Goal: Information Seeking & Learning: Compare options

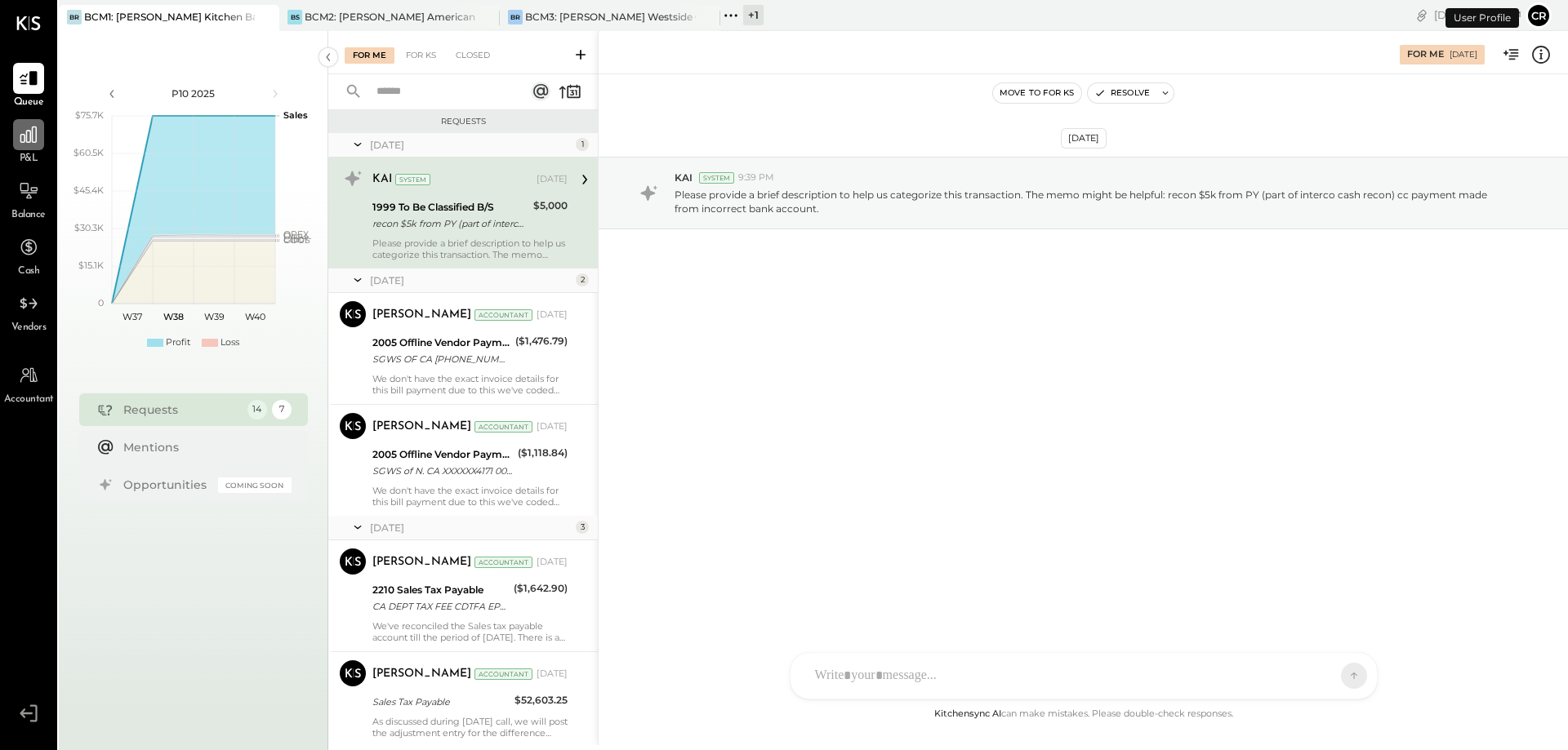
click at [25, 149] on div at bounding box center [29, 134] width 31 height 31
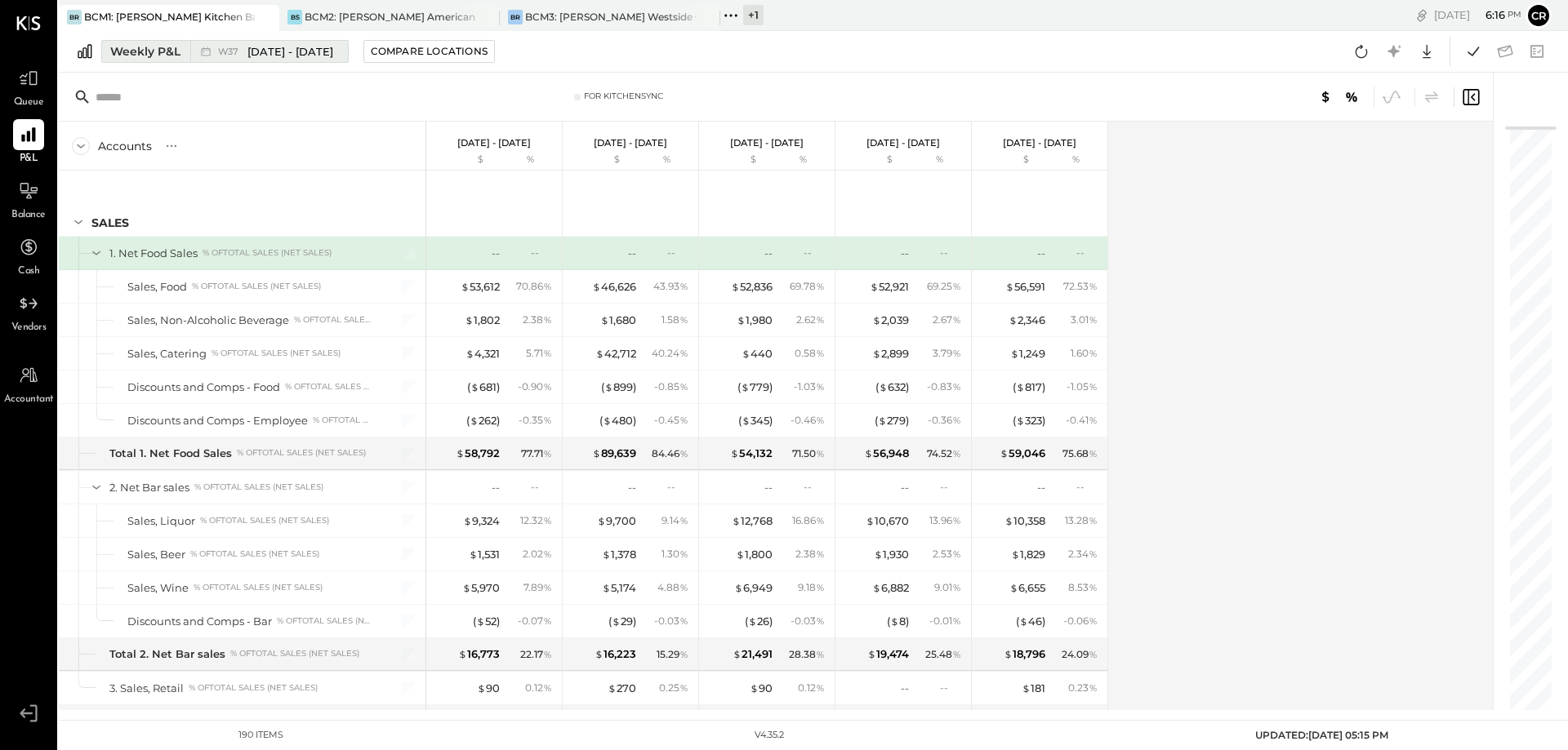
click at [158, 56] on div "Weekly P&L" at bounding box center [145, 51] width 71 height 16
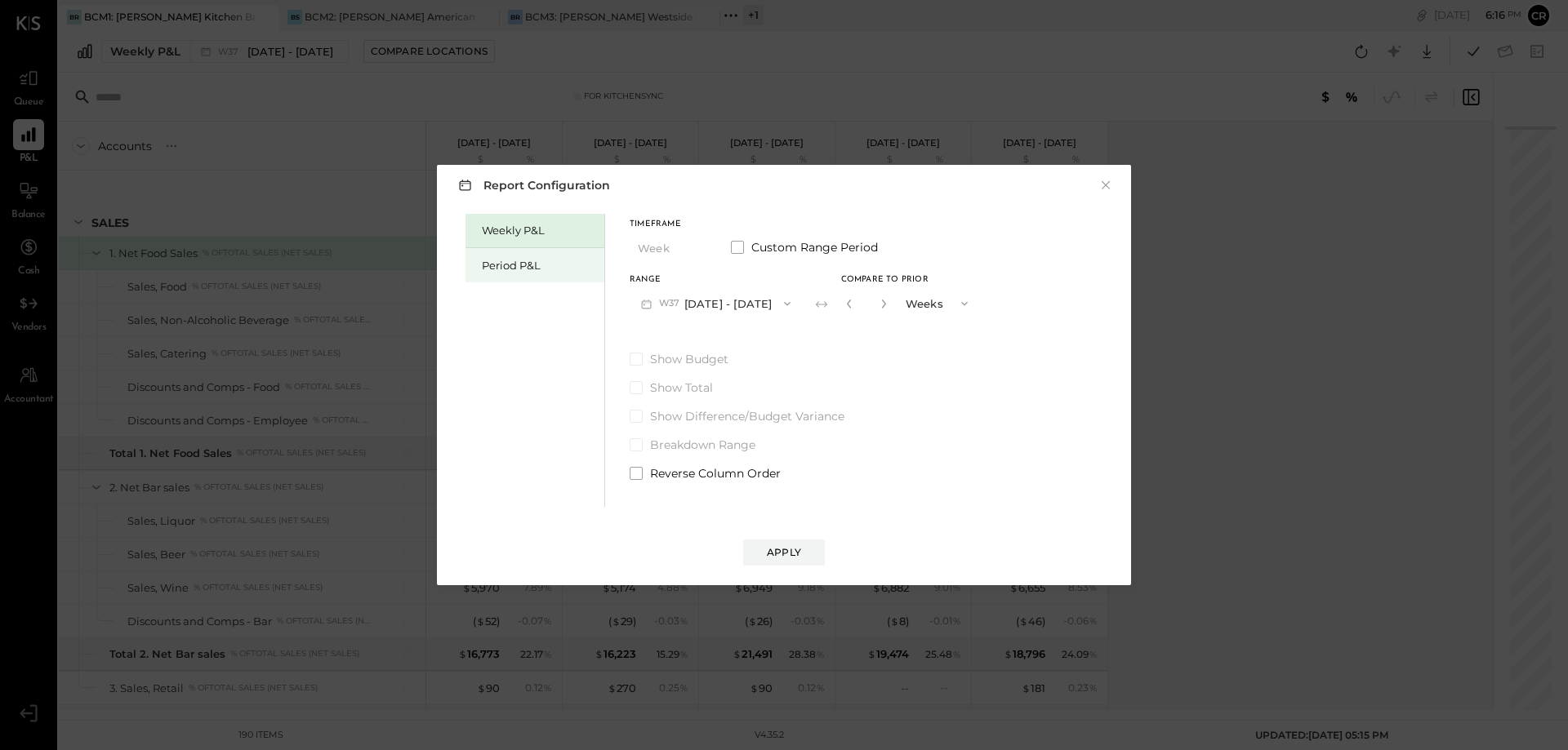
click at [487, 267] on div "Period P&L" at bounding box center [539, 265] width 114 height 15
click at [639, 357] on span at bounding box center [636, 359] width 13 height 13
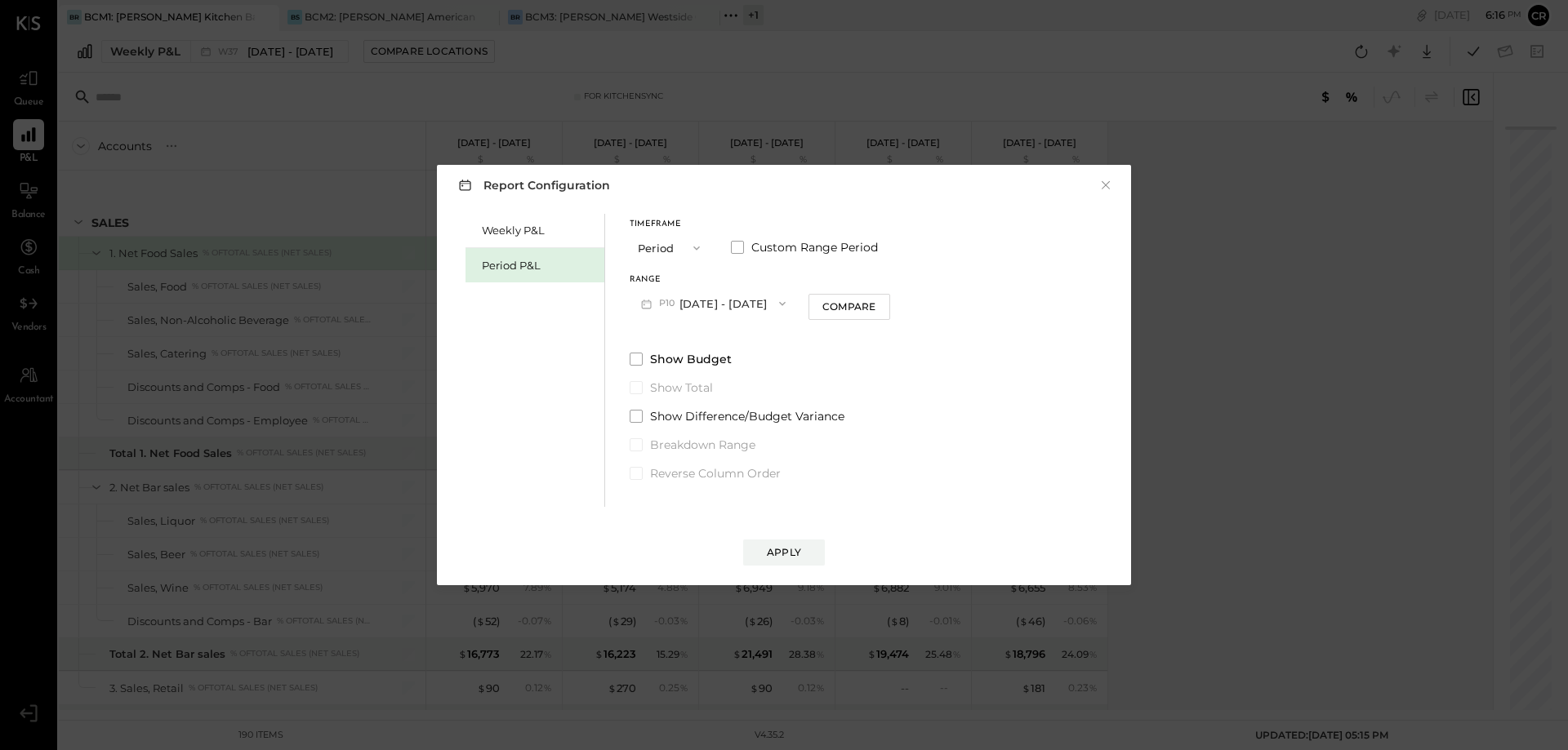
click at [789, 303] on icon "button" at bounding box center [782, 304] width 13 height 13
click at [776, 333] on div "P09 [DATE] - [DATE]" at bounding box center [723, 340] width 187 height 34
click at [782, 553] on div "Apply" at bounding box center [783, 552] width 34 height 14
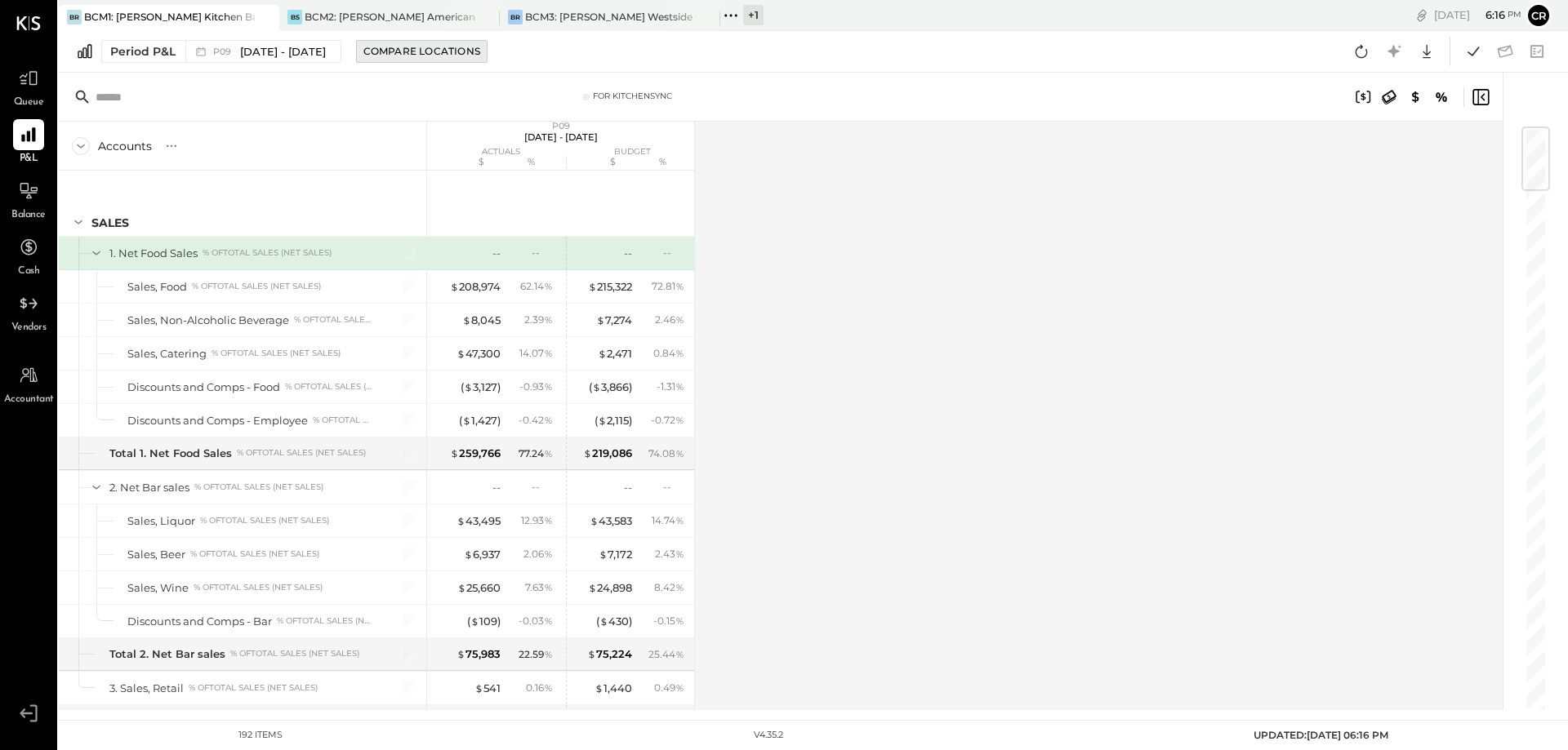
click at [444, 50] on div "Compare Locations" at bounding box center [421, 50] width 117 height 14
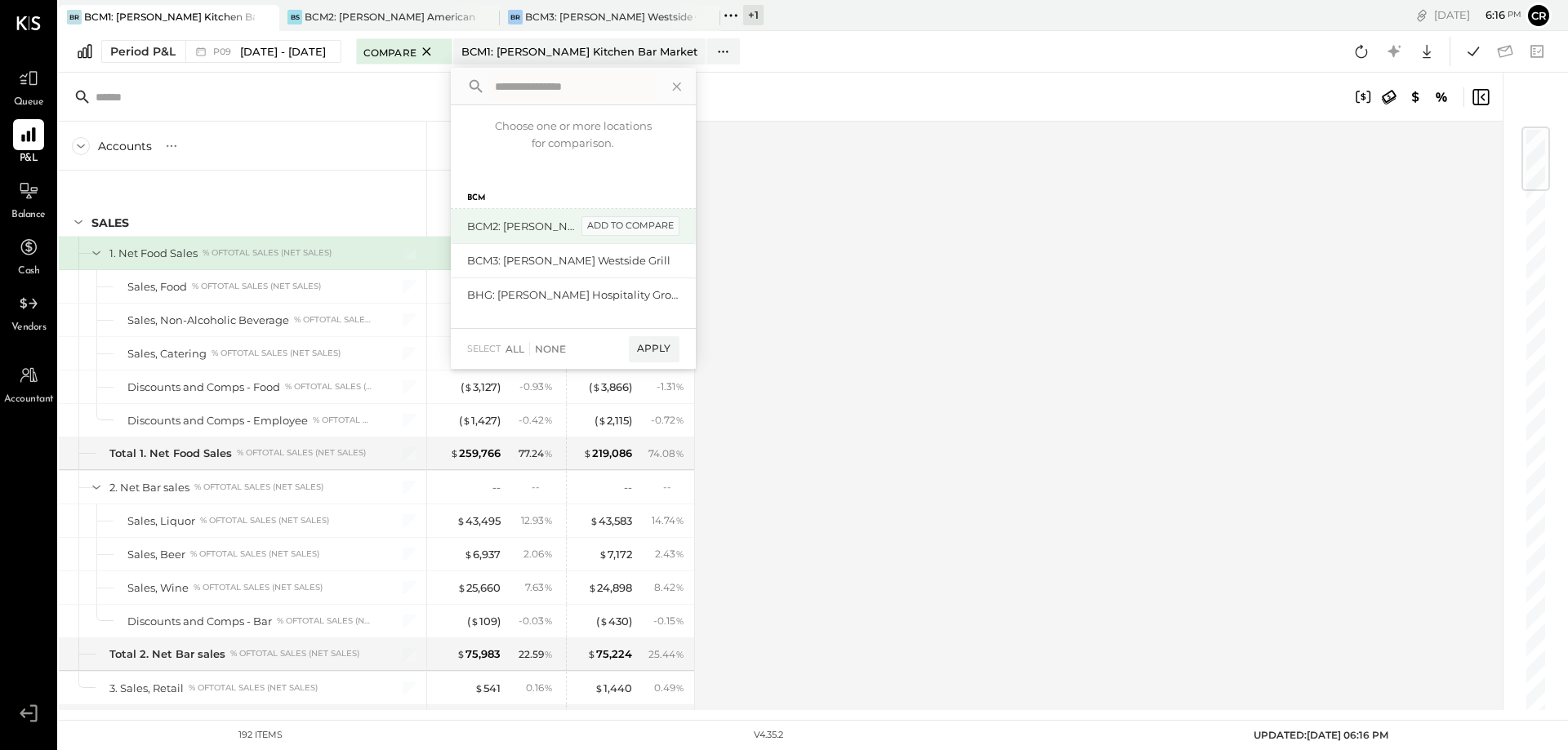
click at [634, 229] on div "add to compare" at bounding box center [630, 226] width 98 height 19
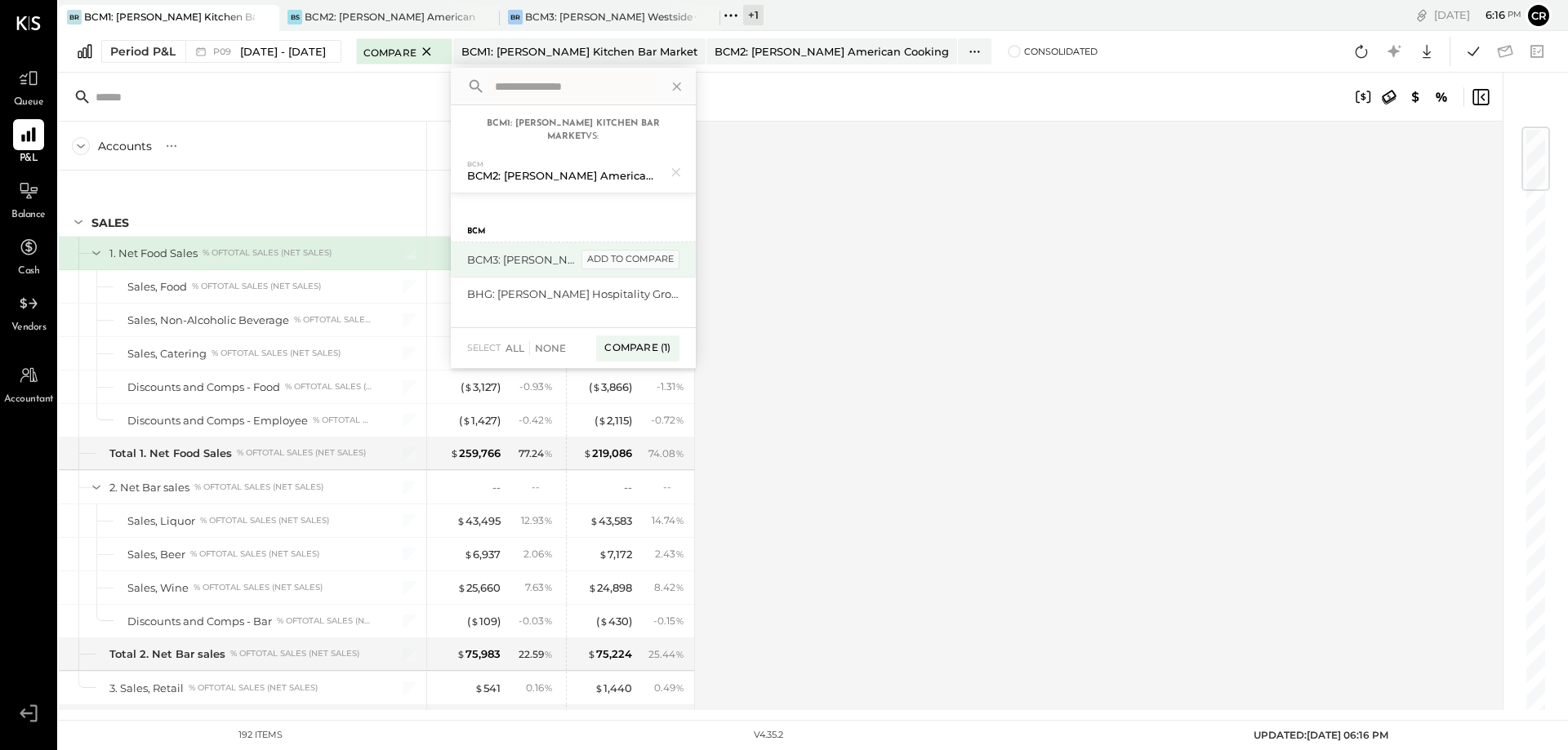
click at [650, 267] on div "add to compare" at bounding box center [630, 259] width 98 height 19
click at [658, 352] on div "Compare (2)" at bounding box center [635, 354] width 85 height 26
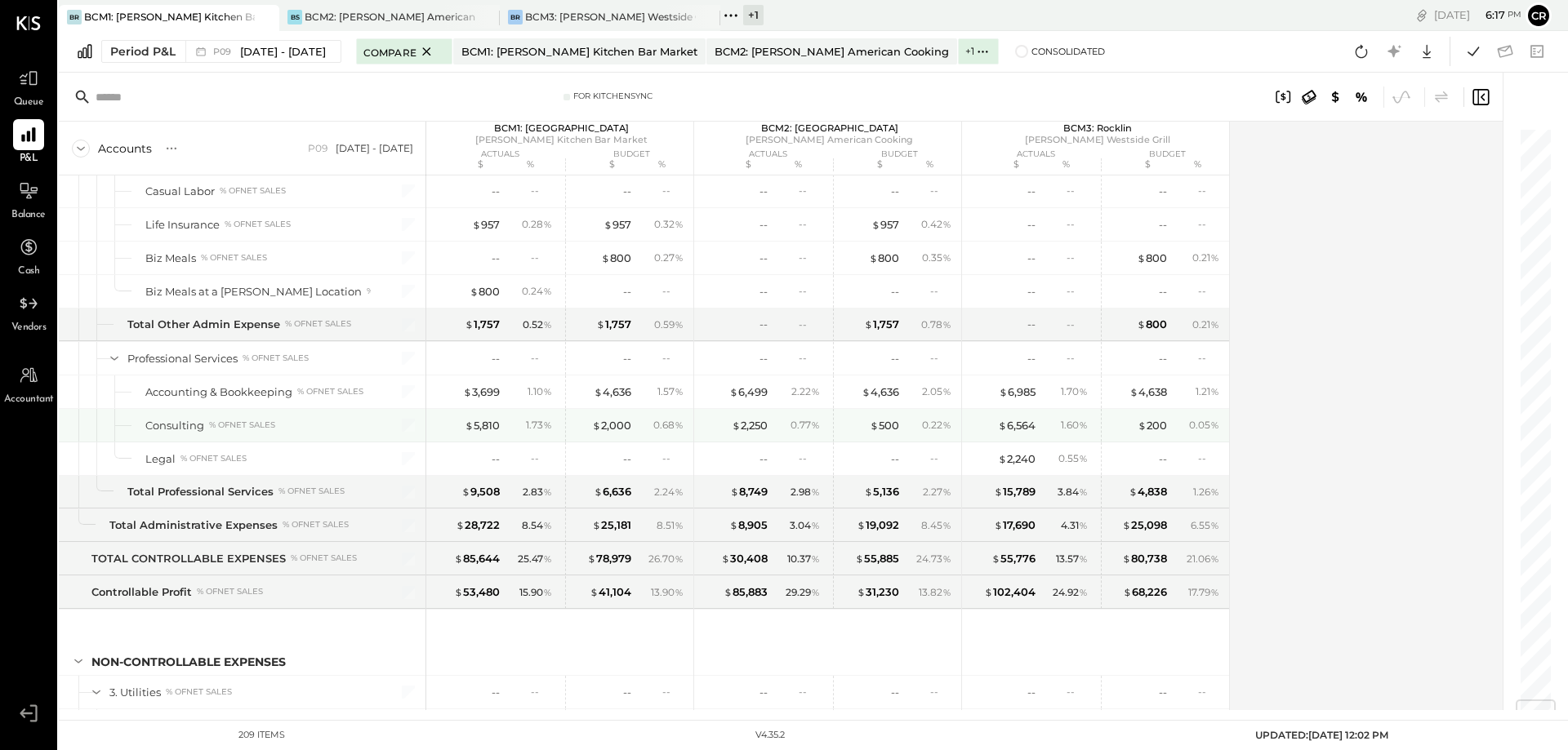
scroll to position [4897, 0]
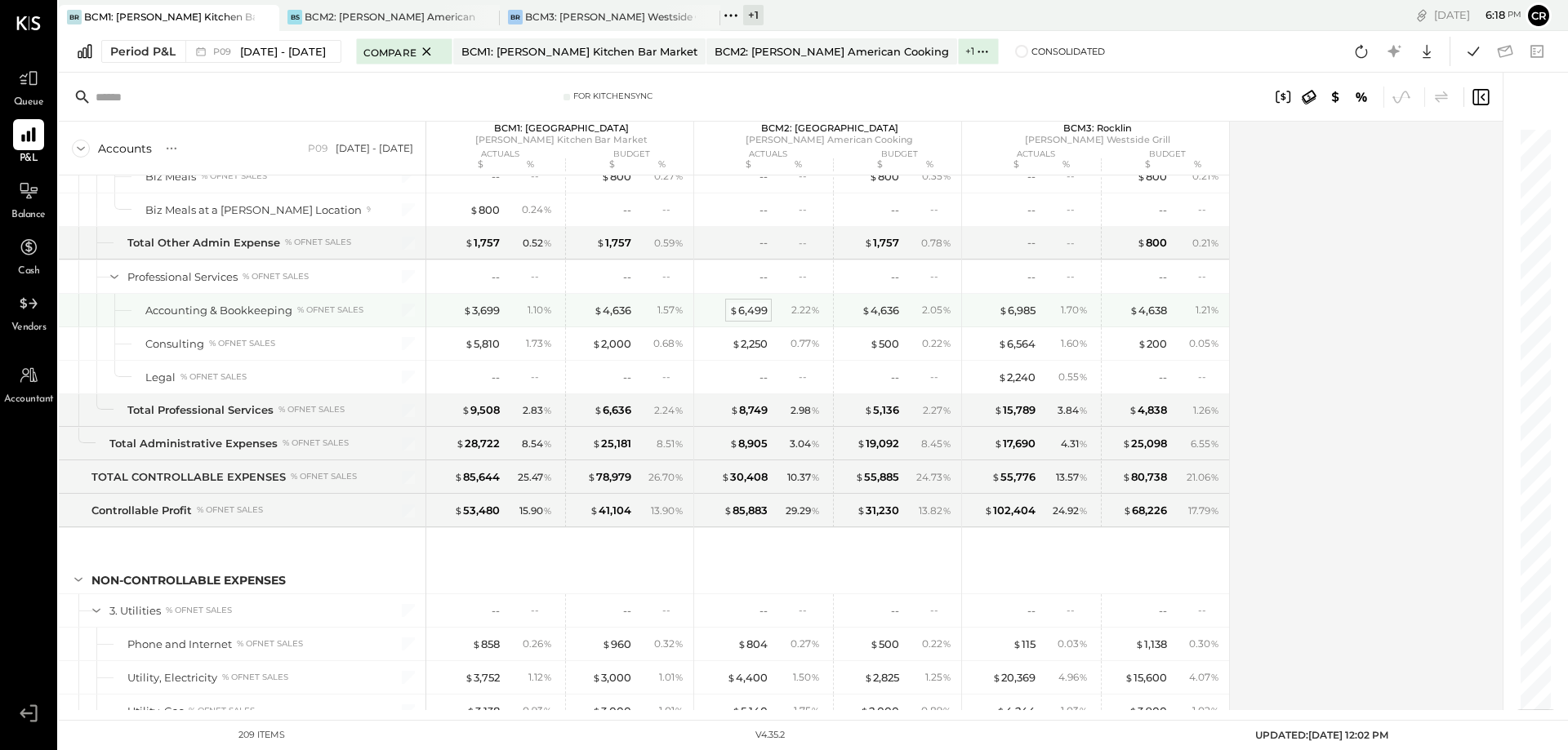
click at [753, 311] on div "$ 6,499" at bounding box center [749, 311] width 39 height 15
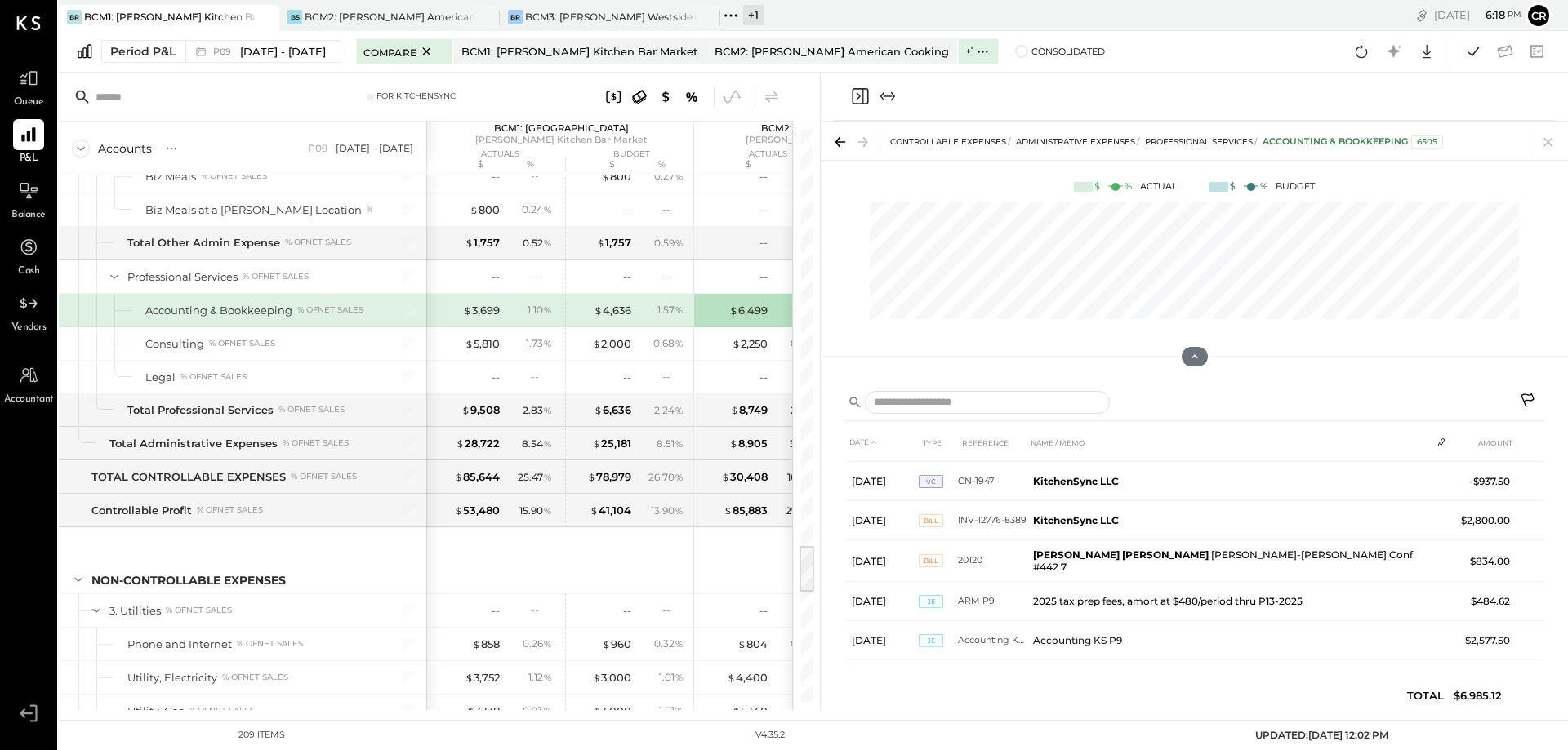
scroll to position [123, 0]
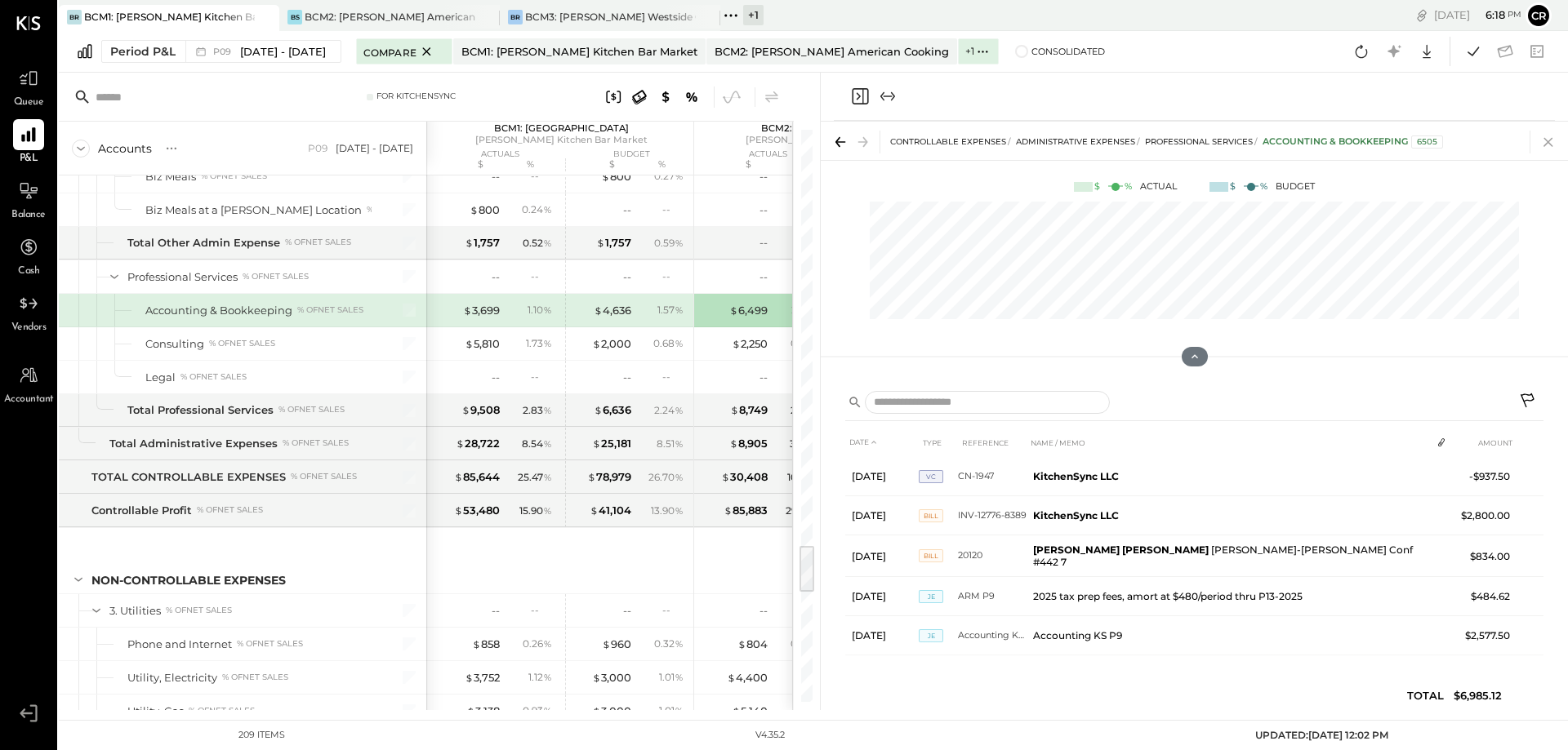
click at [1544, 134] on icon at bounding box center [1548, 141] width 23 height 23
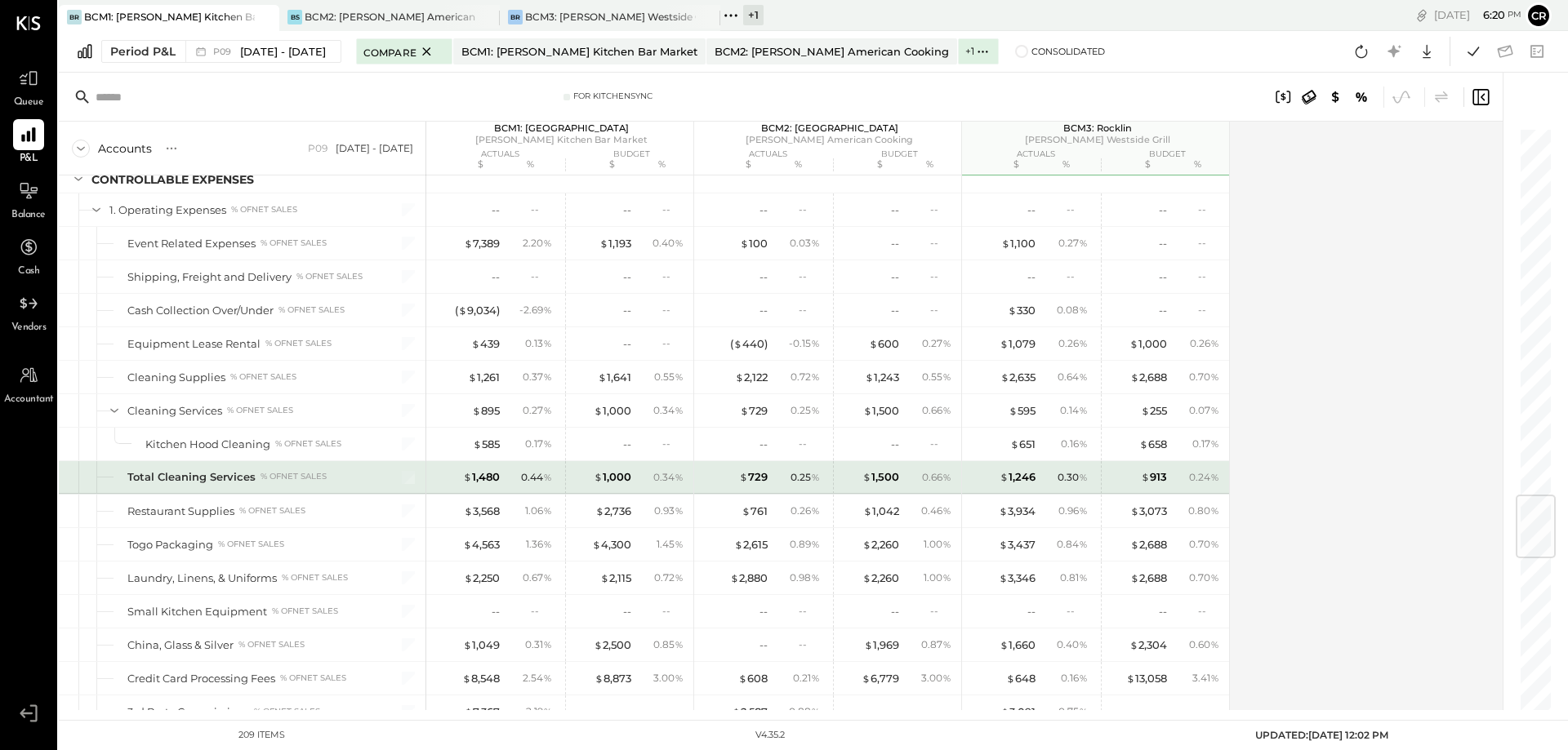
scroll to position [3008, 0]
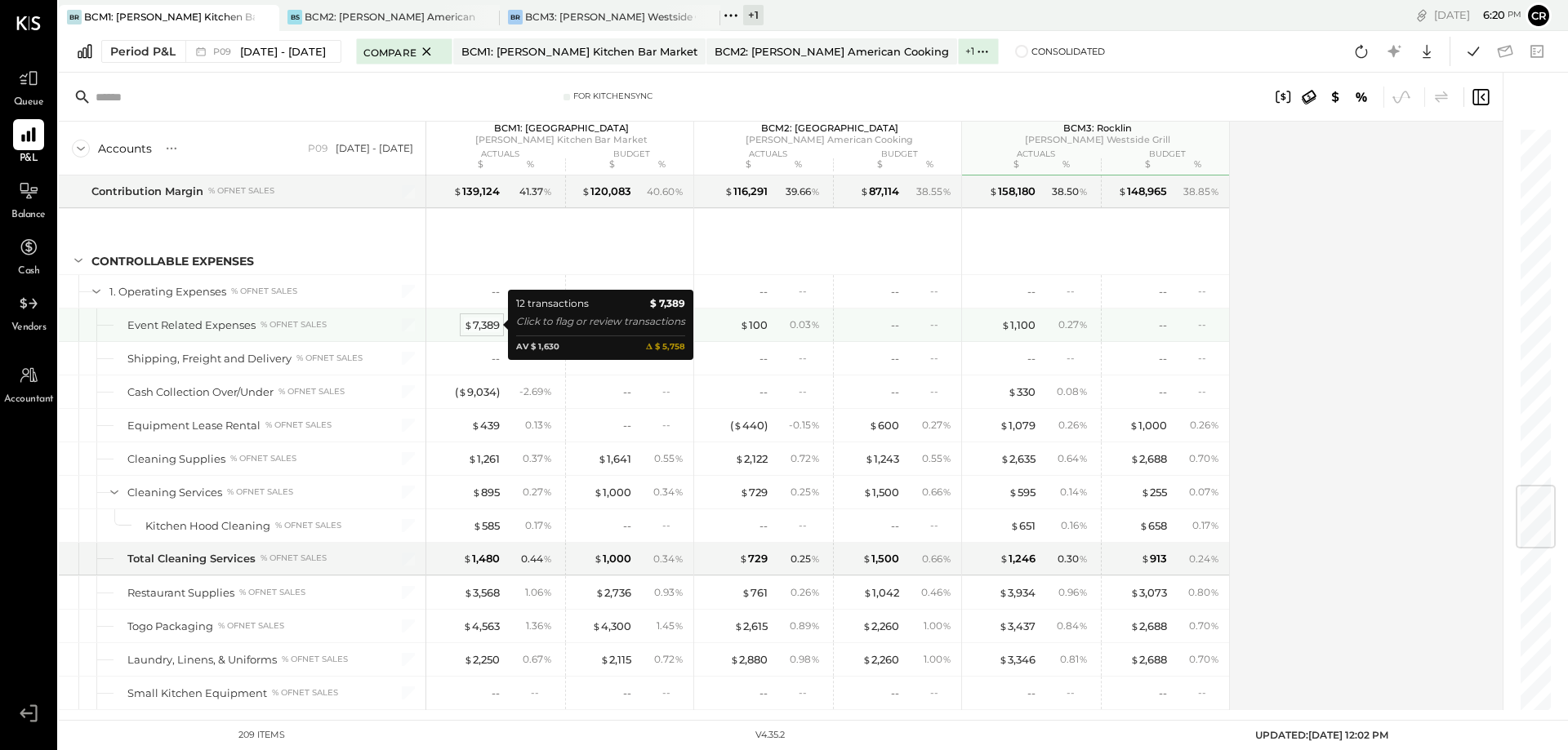
click at [475, 325] on div "$ 7,389" at bounding box center [481, 325] width 36 height 15
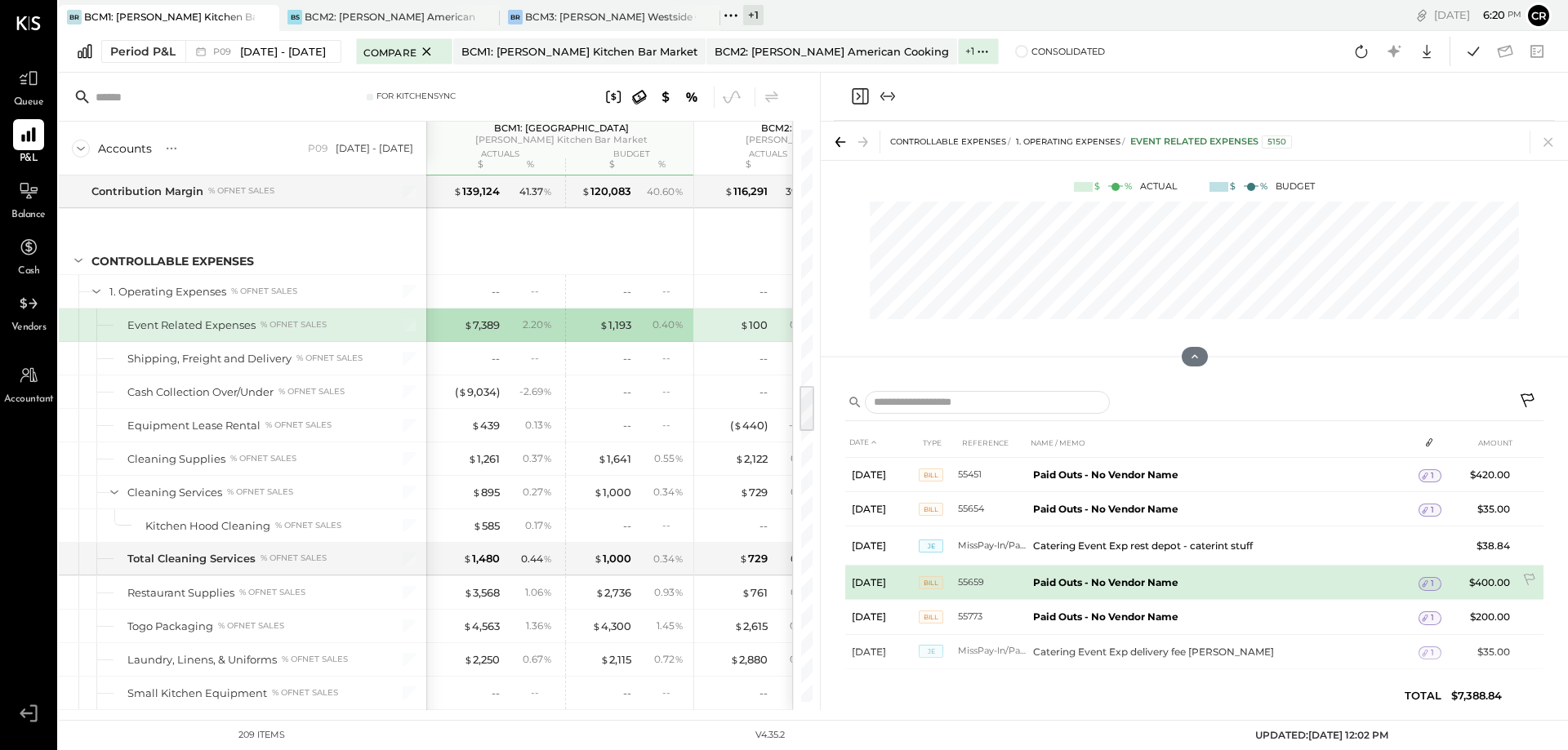
click at [934, 585] on span "Bill" at bounding box center [930, 583] width 24 height 13
click at [1048, 573] on td "Paid Outs - No Vendor Name" at bounding box center [1223, 582] width 392 height 34
click at [1419, 580] on icon at bounding box center [1425, 584] width 12 height 12
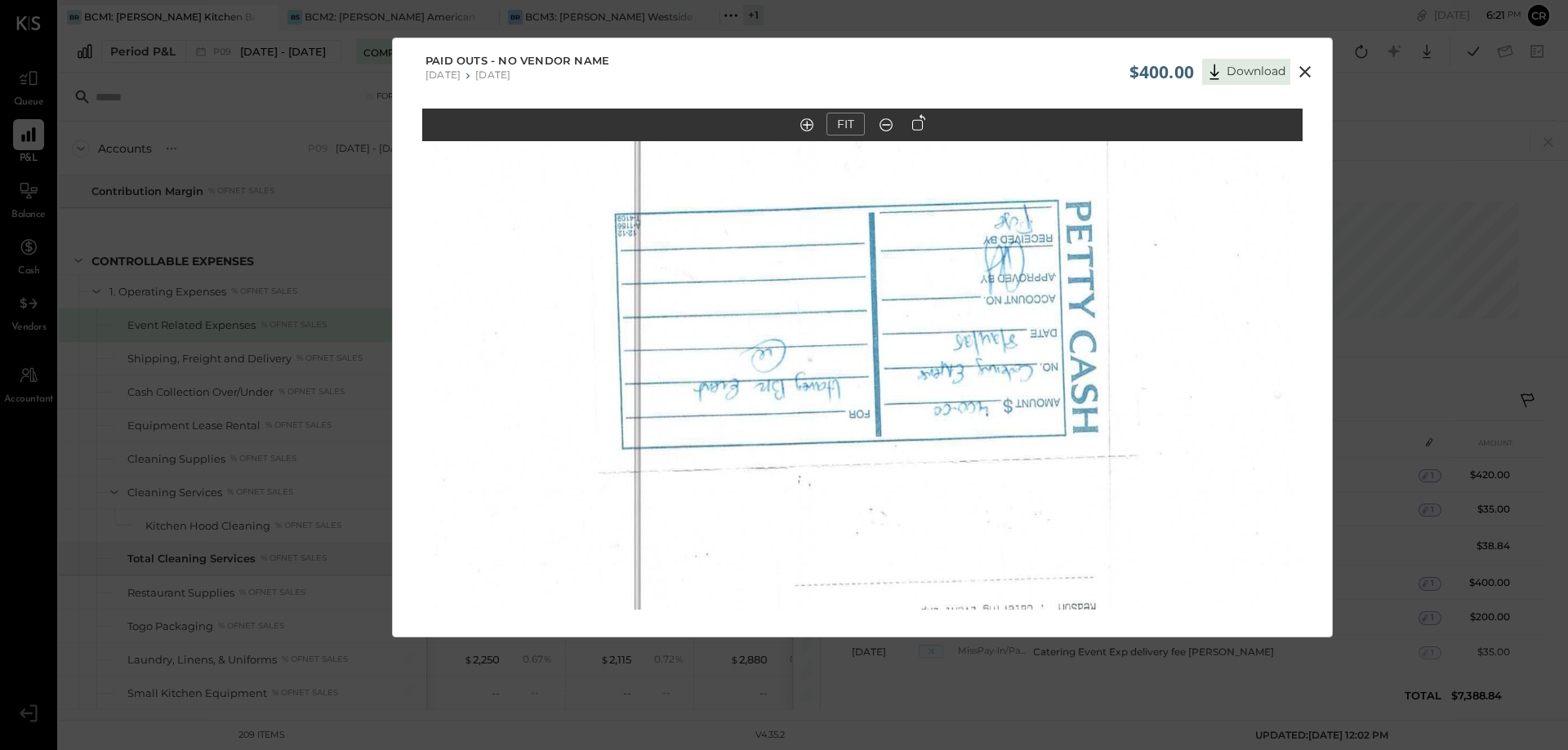
click at [1296, 71] on icon at bounding box center [1304, 71] width 19 height 19
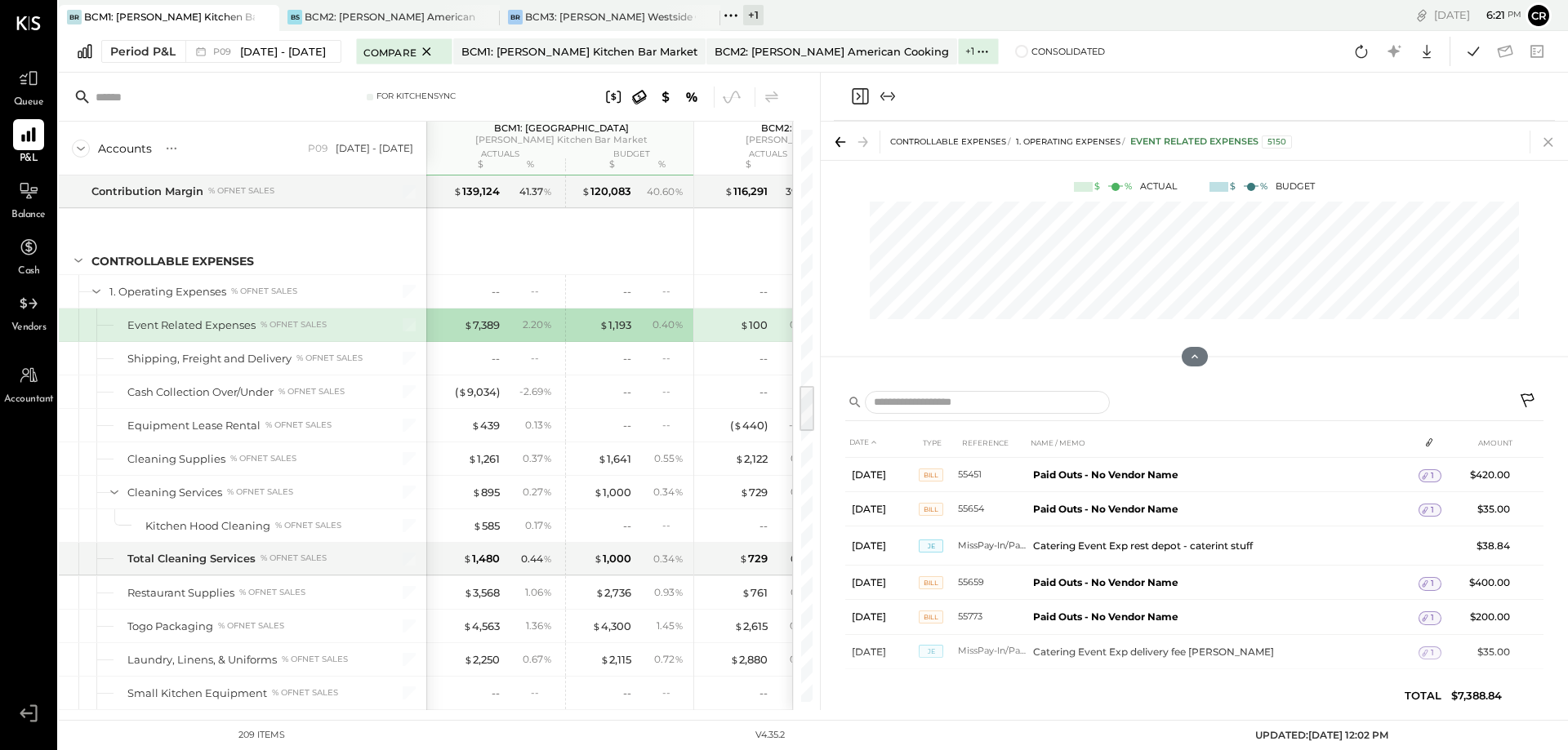
click at [1550, 148] on icon at bounding box center [1548, 141] width 23 height 23
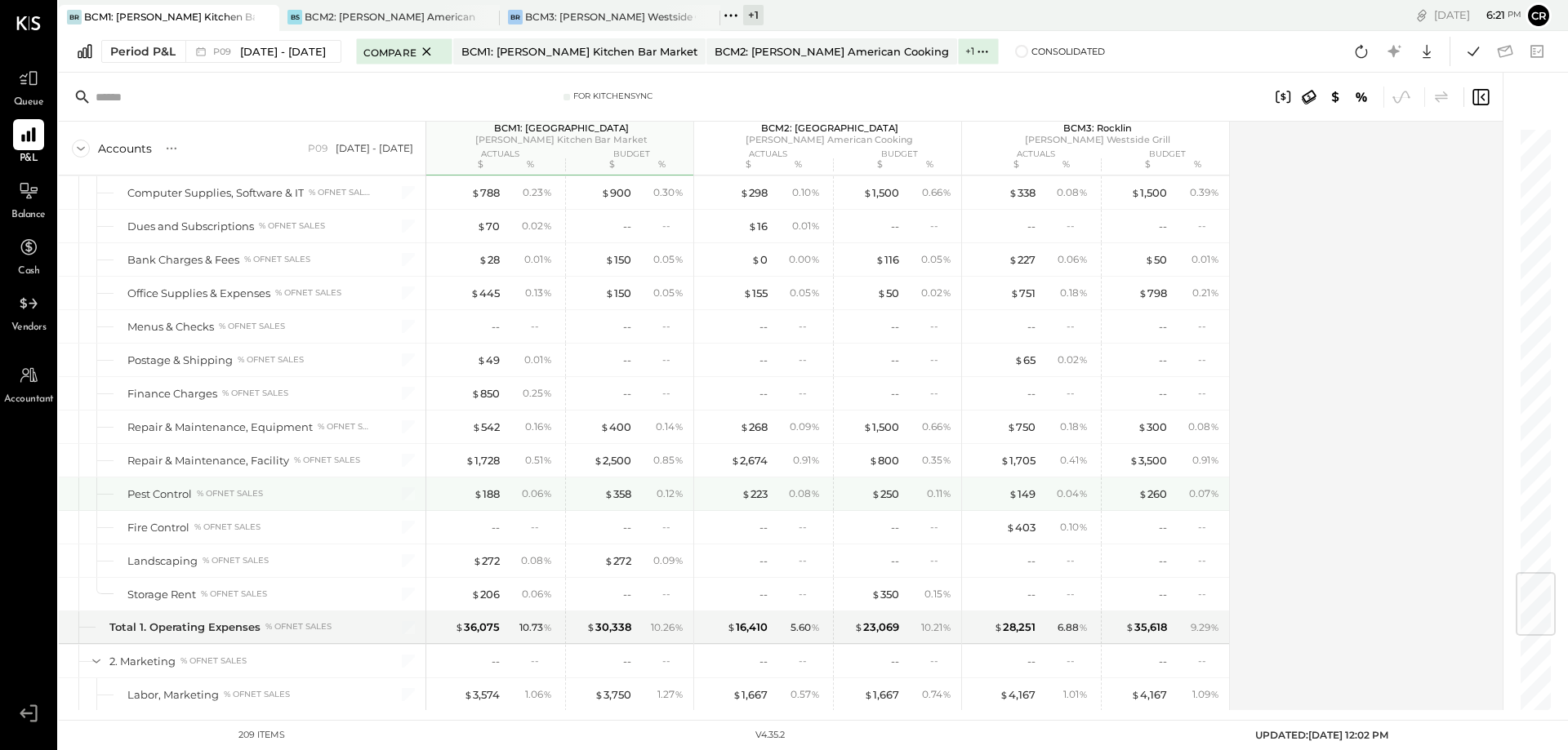
scroll to position [3825, 0]
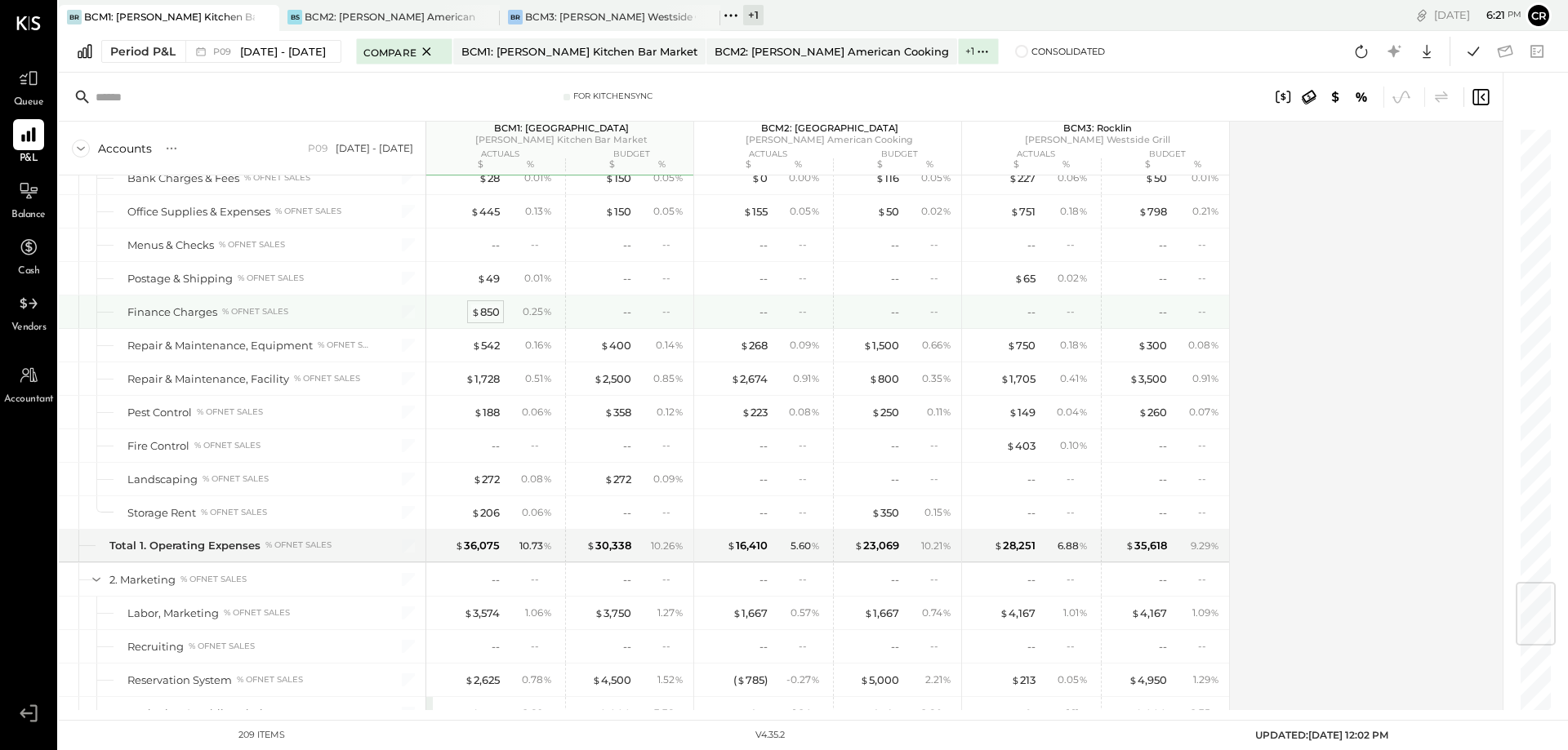
click at [494, 307] on div "$ 850" at bounding box center [486, 312] width 29 height 15
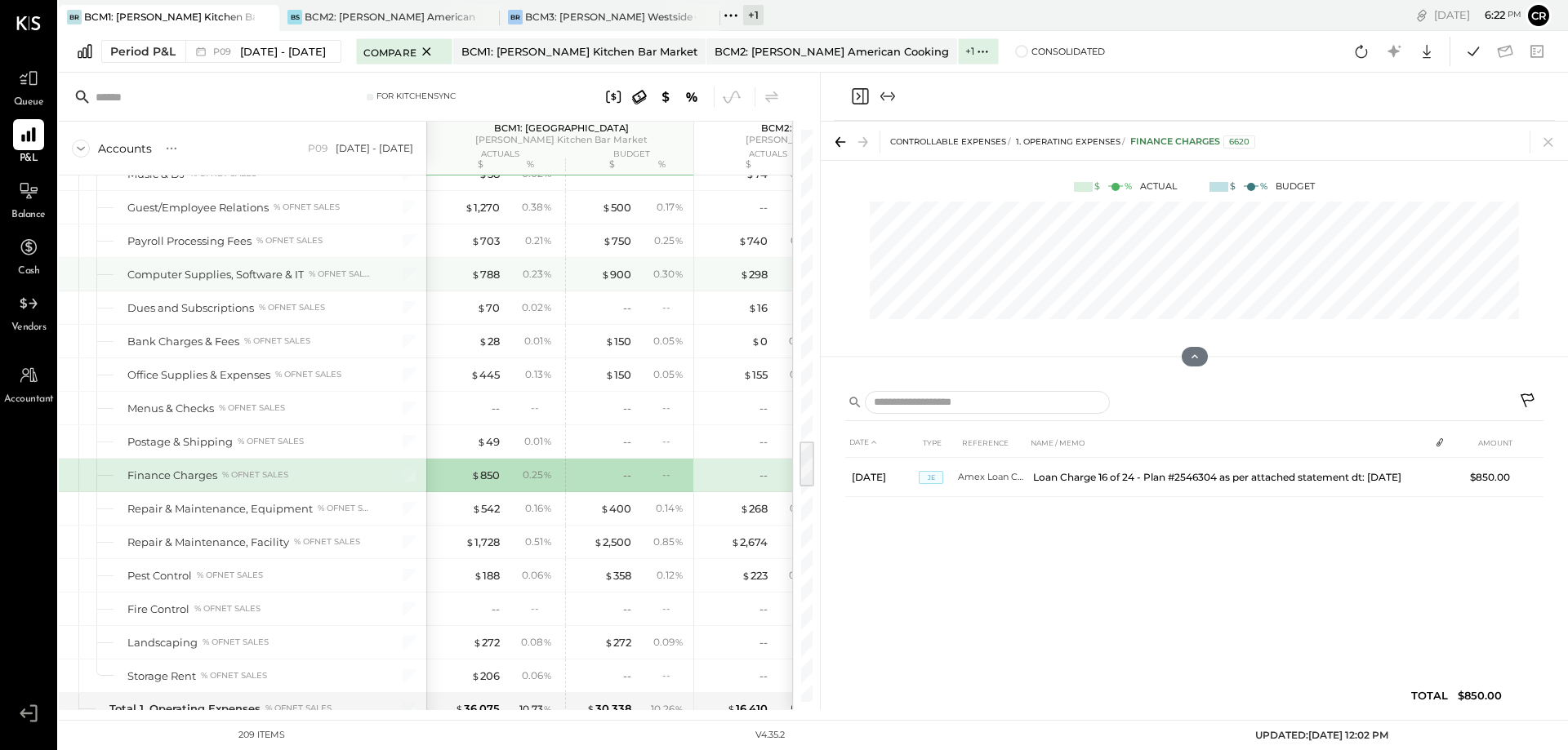
scroll to position [3580, 0]
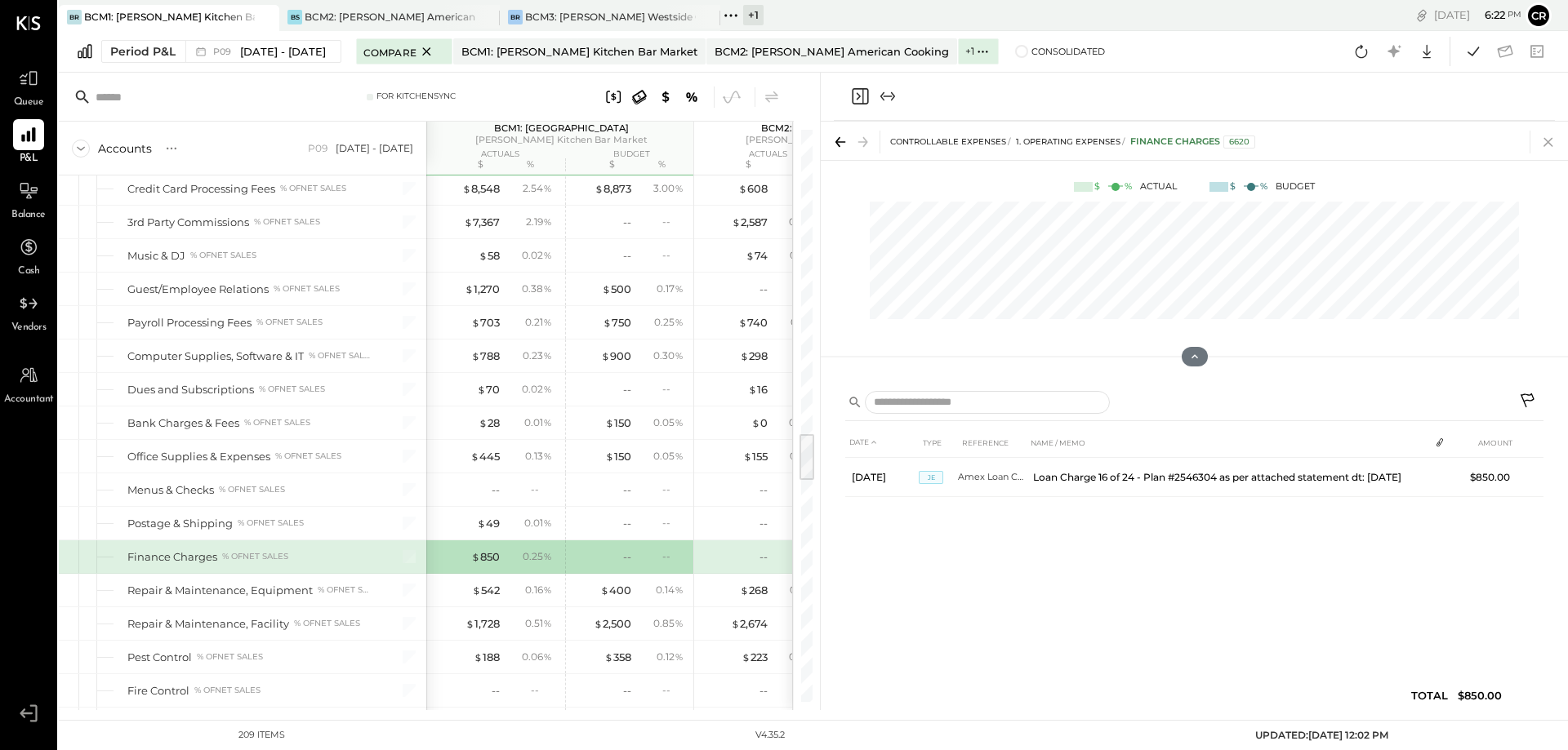
click at [1555, 136] on icon at bounding box center [1548, 141] width 23 height 23
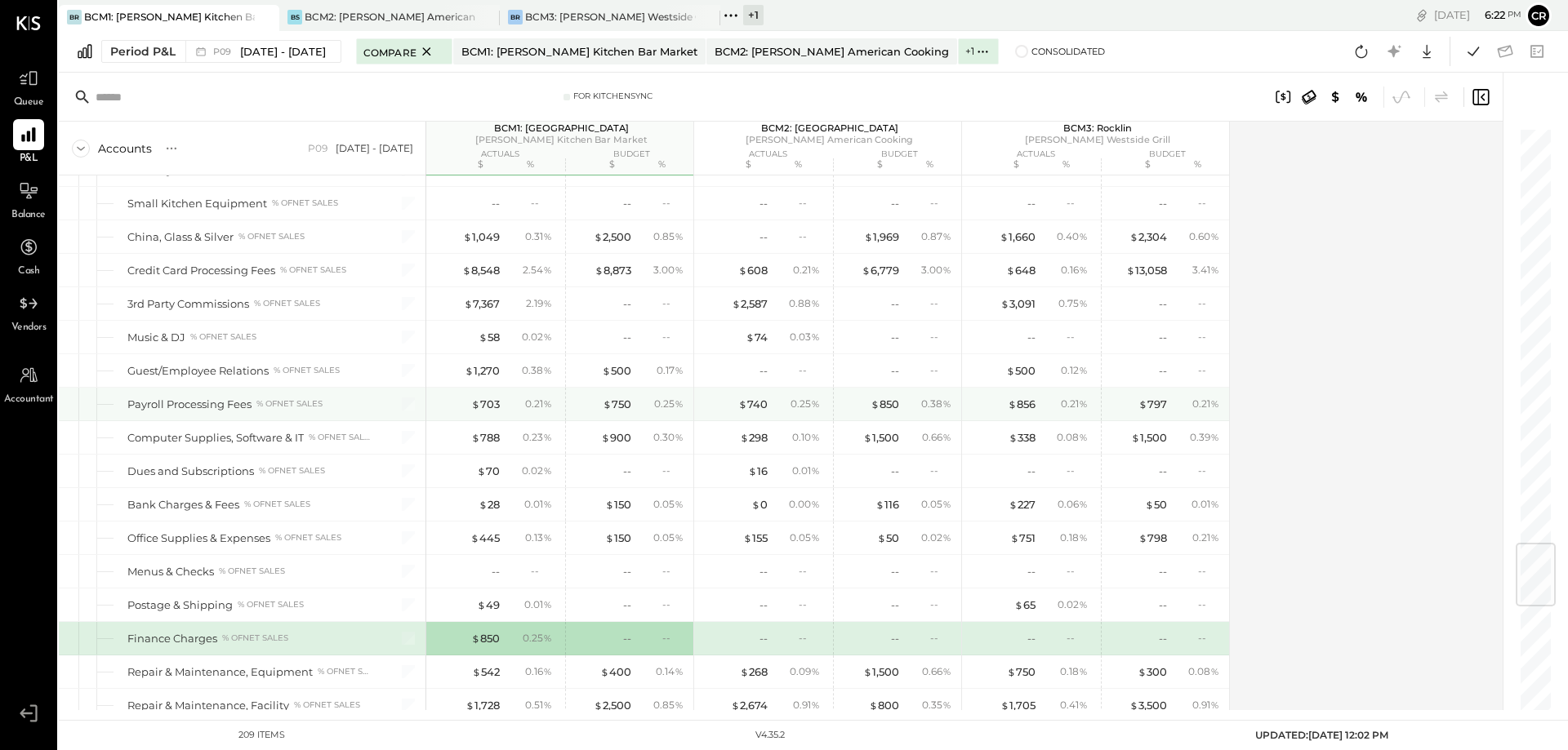
scroll to position [3417, 0]
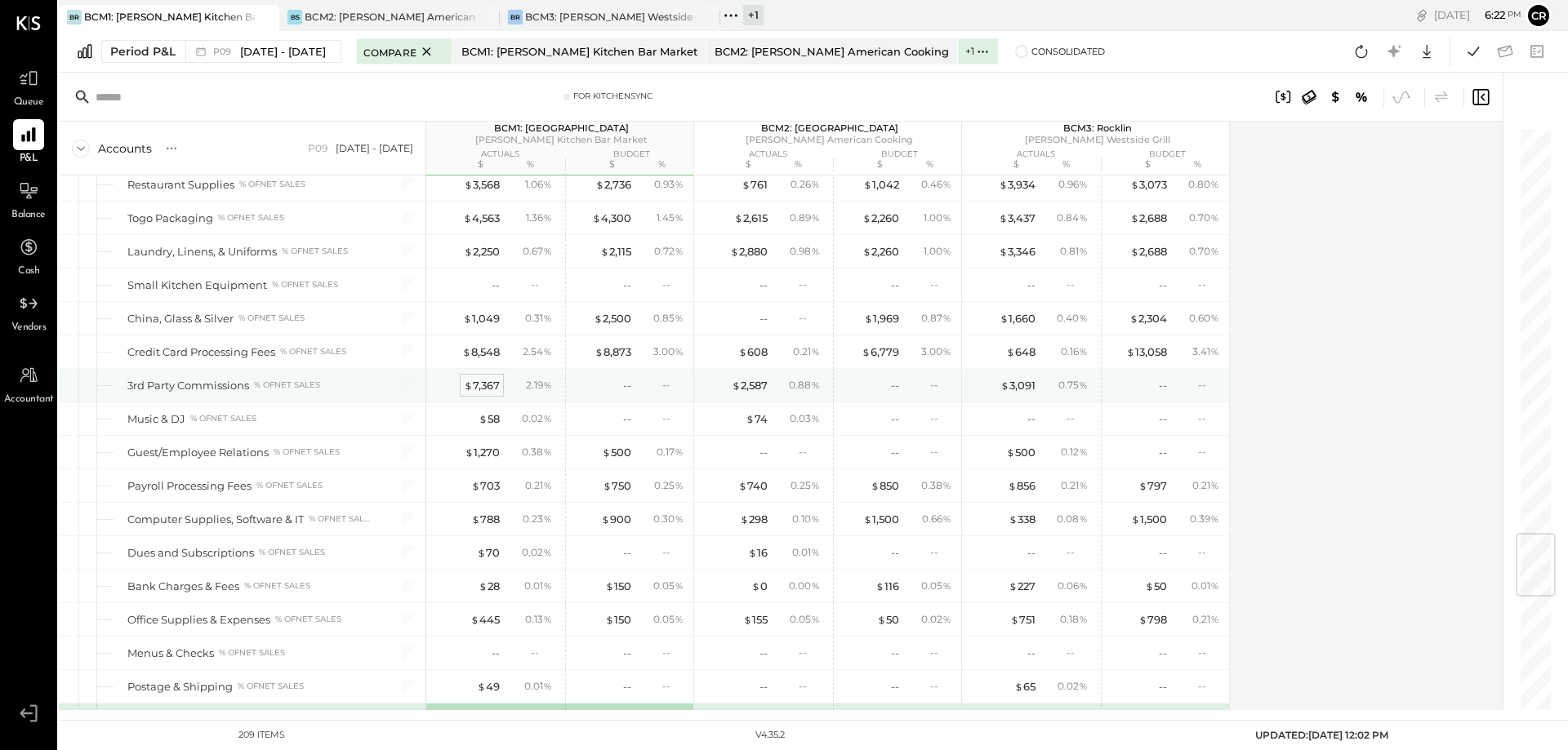
click at [492, 392] on div "$ 7,367" at bounding box center [481, 385] width 36 height 15
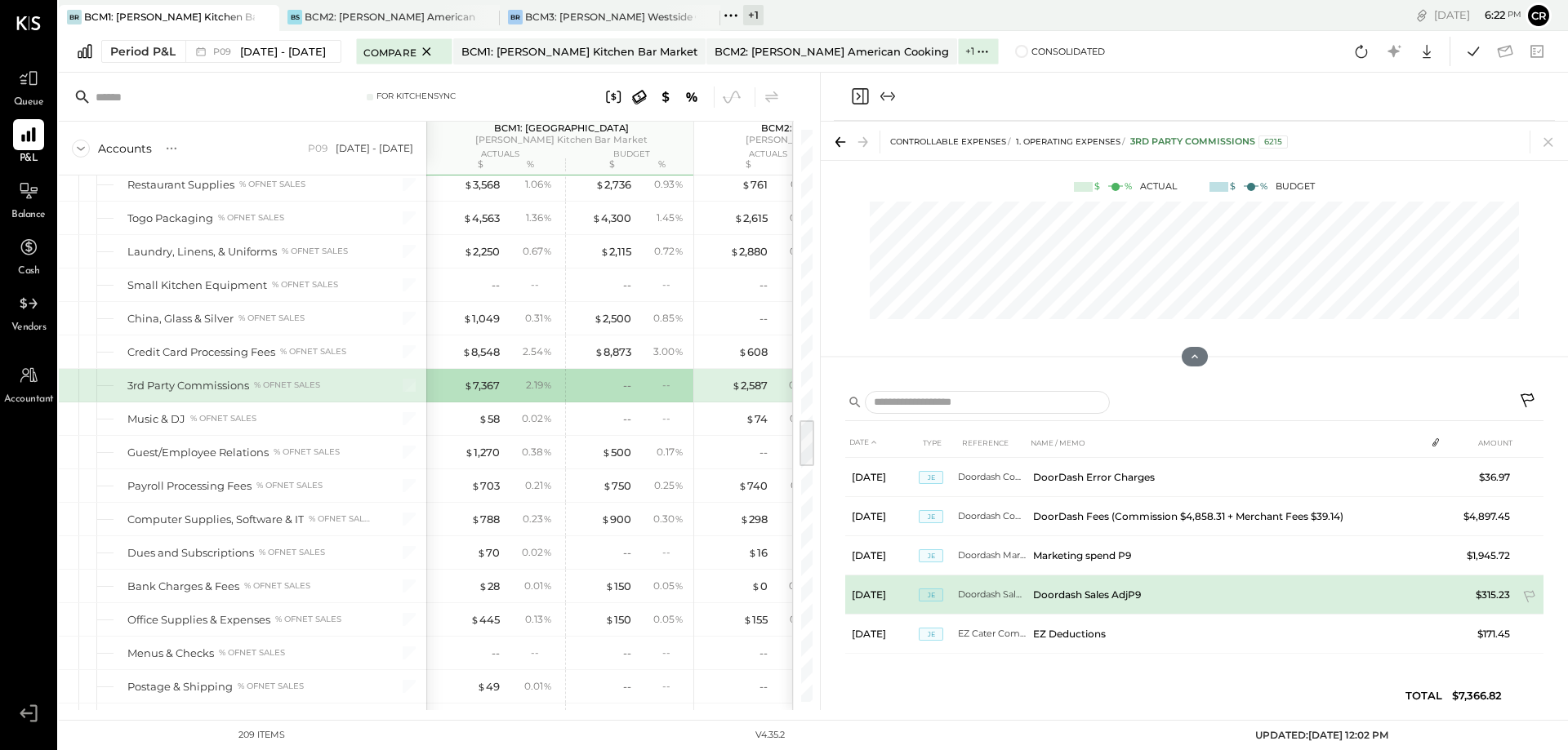
scroll to position [1, 0]
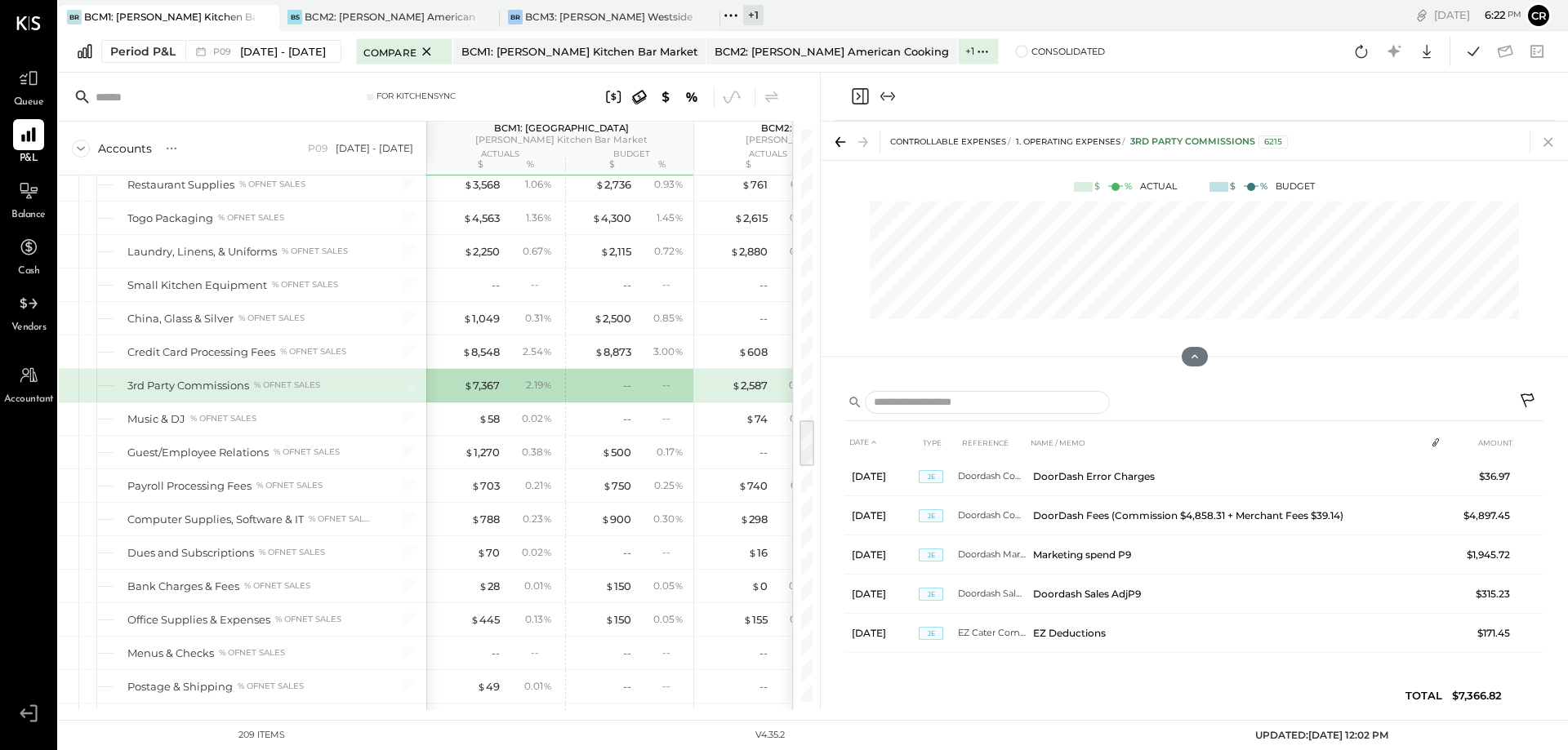
click at [1545, 144] on icon at bounding box center [1548, 142] width 9 height 9
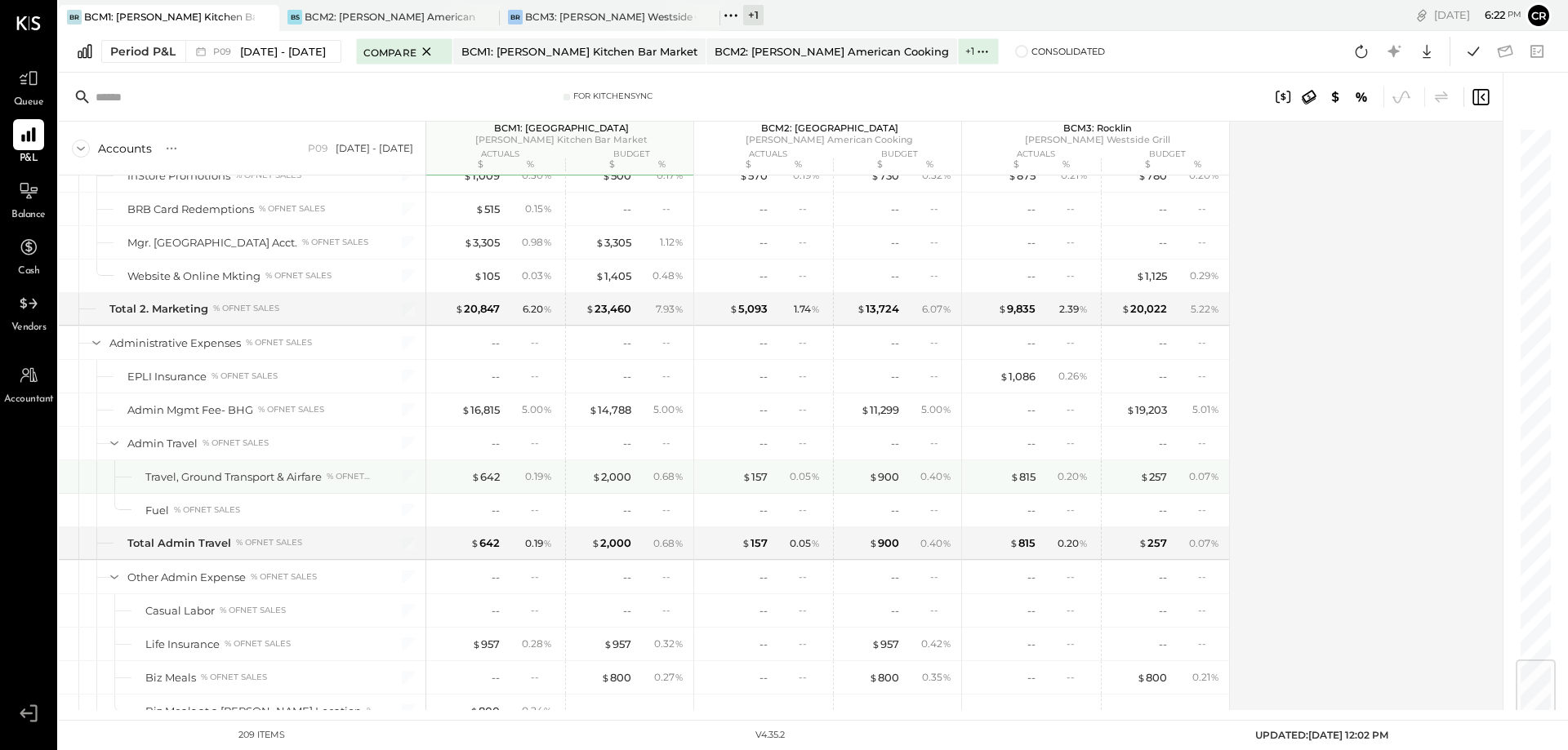
scroll to position [4477, 0]
